Goal: Task Accomplishment & Management: Complete application form

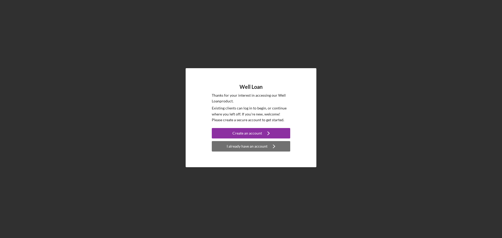
click at [247, 148] on div "I already have an account" at bounding box center [247, 146] width 41 height 10
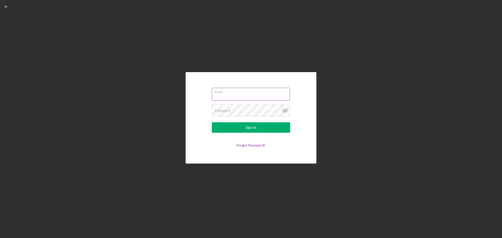
click at [243, 97] on input "Email" at bounding box center [251, 94] width 78 height 13
type input "[PERSON_NAME][EMAIL_ADDRESS][PERSON_NAME][DOMAIN_NAME]"
click at [252, 128] on div "Sign In" at bounding box center [251, 127] width 11 height 10
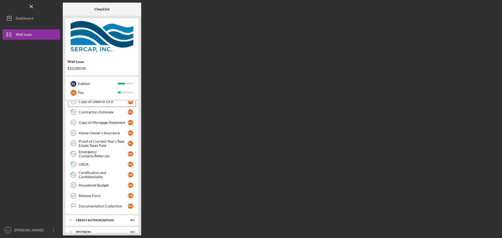
scroll to position [2, 0]
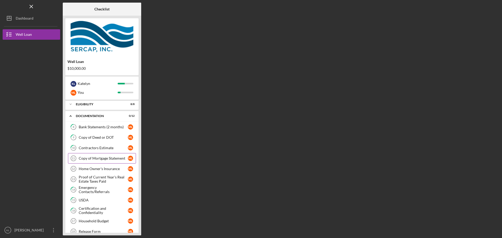
click at [97, 156] on link "Copy of Mortgage Statement 11 Copy of Mortgage Statement M L" at bounding box center [102, 158] width 68 height 10
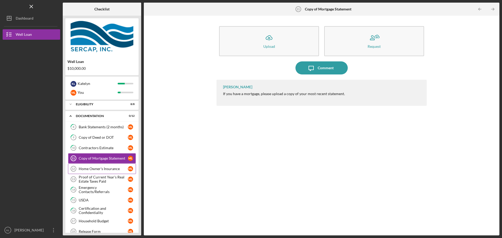
click at [110, 173] on link "Home Owner's Insurance 12 Home Owner's Insurance M L" at bounding box center [102, 169] width 68 height 10
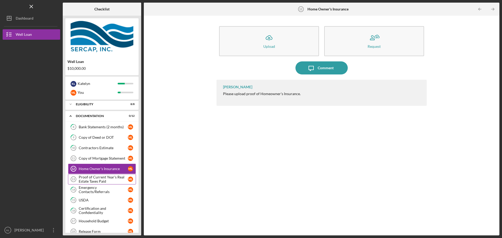
click at [103, 179] on div "Proof of Current Year's Real Estate Taxes Paid" at bounding box center [103, 179] width 49 height 8
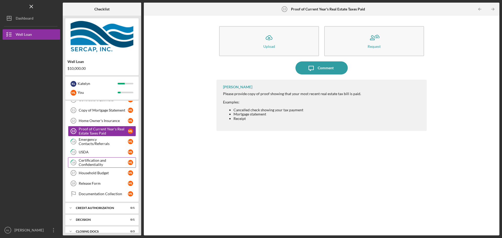
scroll to position [54, 0]
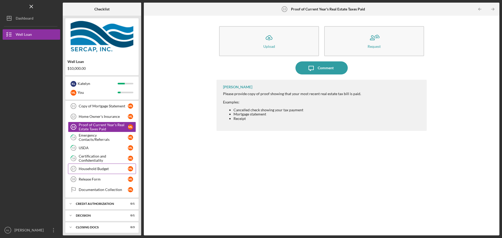
click at [111, 165] on link "Household Budget 17 Household Budget M L" at bounding box center [102, 169] width 68 height 10
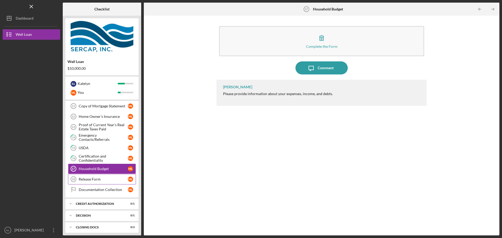
click at [95, 182] on link "Release Form 18 Release Form M L" at bounding box center [102, 179] width 68 height 10
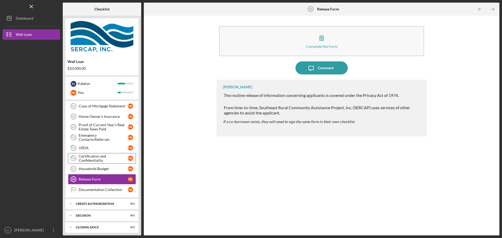
click at [99, 163] on link "16 Certification and Confidentiality M L" at bounding box center [102, 158] width 68 height 10
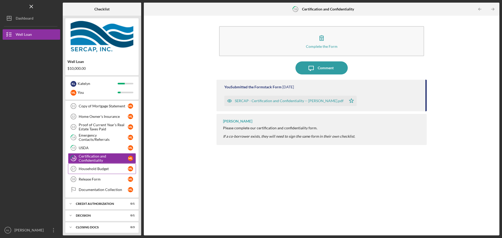
click at [98, 169] on div "Household Budget" at bounding box center [103, 169] width 49 height 4
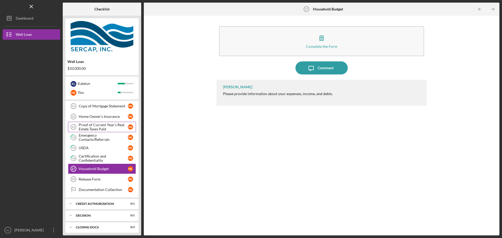
click at [97, 127] on div "Proof of Current Year's Real Estate Taxes Paid" at bounding box center [103, 127] width 49 height 8
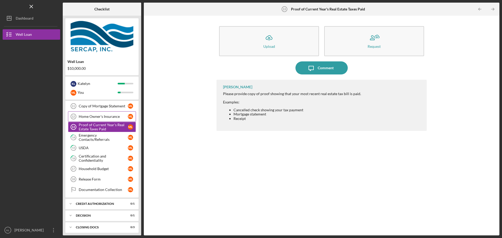
click at [99, 118] on div "Home Owner's Insurance" at bounding box center [103, 116] width 49 height 4
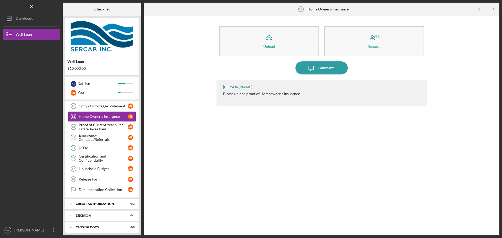
click at [105, 108] on div "Copy of Mortgage Statement" at bounding box center [103, 106] width 49 height 4
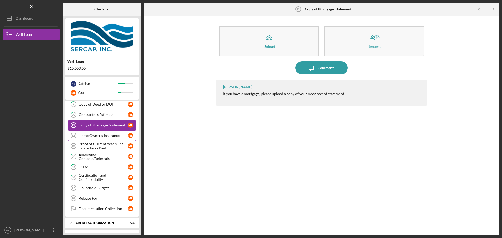
scroll to position [26, 0]
